Goal: Information Seeking & Learning: Learn about a topic

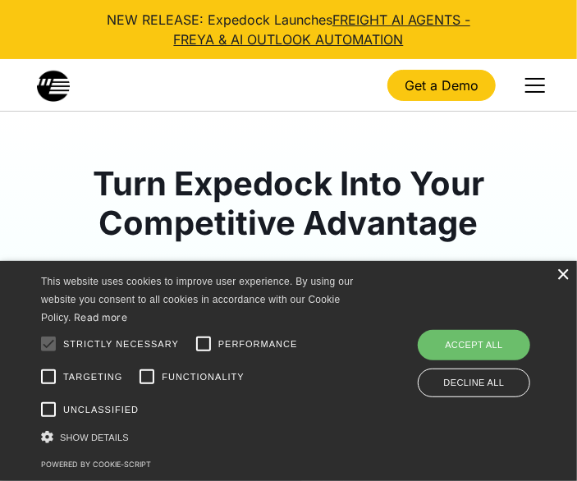
click at [559, 270] on div "×" at bounding box center [563, 275] width 12 height 12
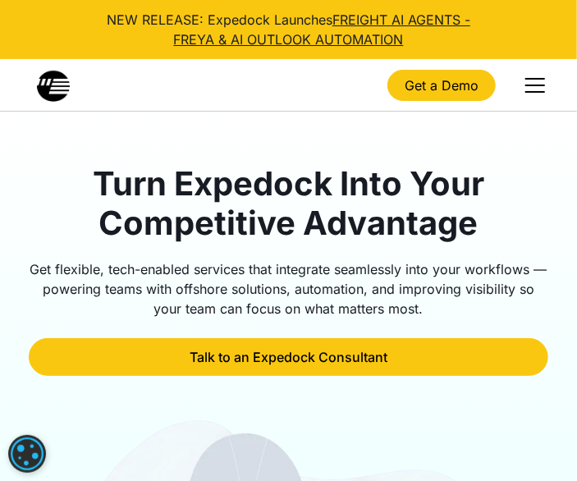
click at [522, 91] on div "menu" at bounding box center [535, 85] width 39 height 39
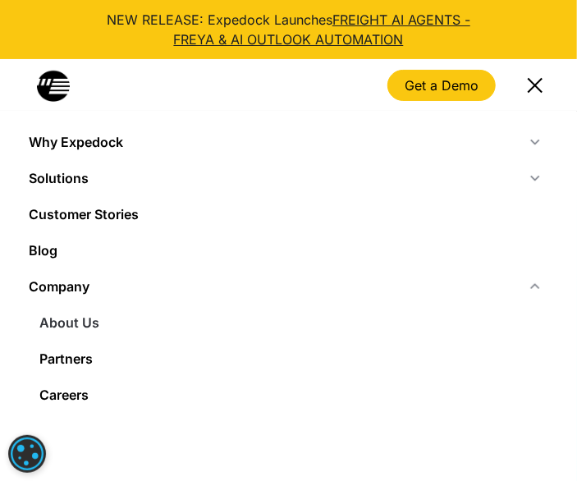
click at [81, 335] on link "About Us" at bounding box center [289, 323] width 520 height 36
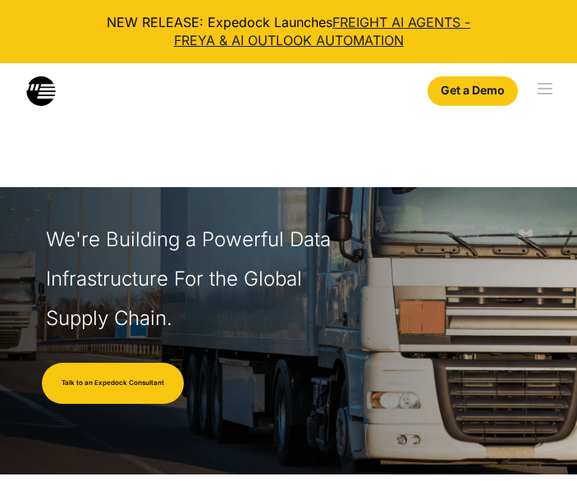
select select
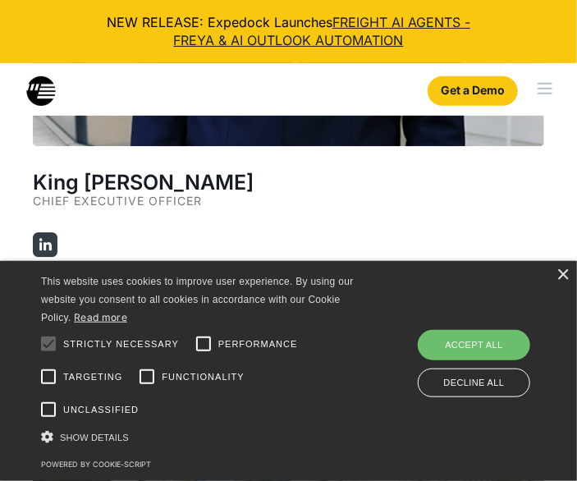
scroll to position [3037, 0]
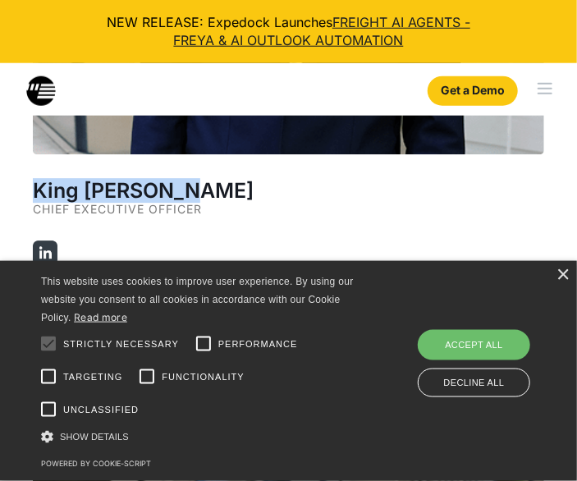
drag, startPoint x: 190, startPoint y: 198, endPoint x: 22, endPoint y: 197, distance: 167.5
copy h2 "King [PERSON_NAME]"
